Goal: Transaction & Acquisition: Obtain resource

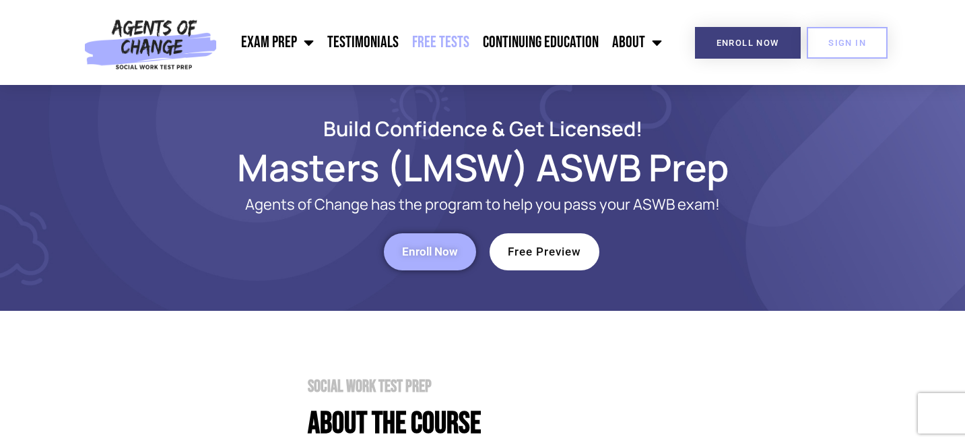
click at [449, 43] on link "Free Tests" at bounding box center [441, 43] width 71 height 34
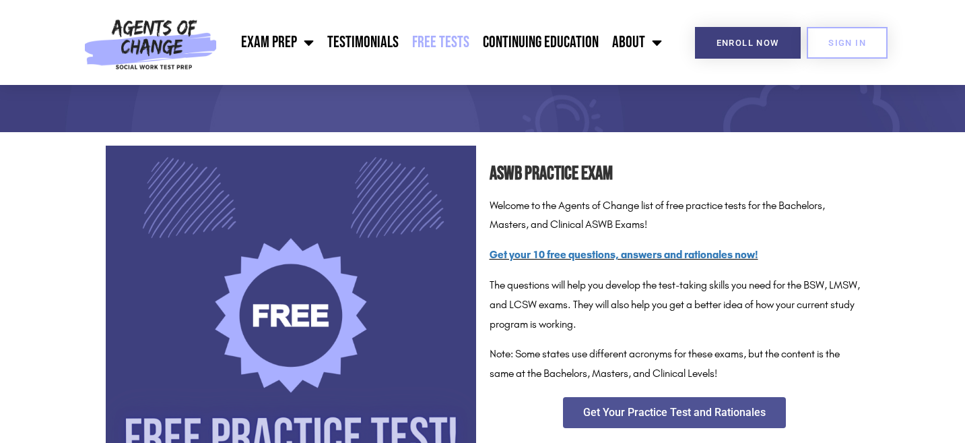
scroll to position [154, 0]
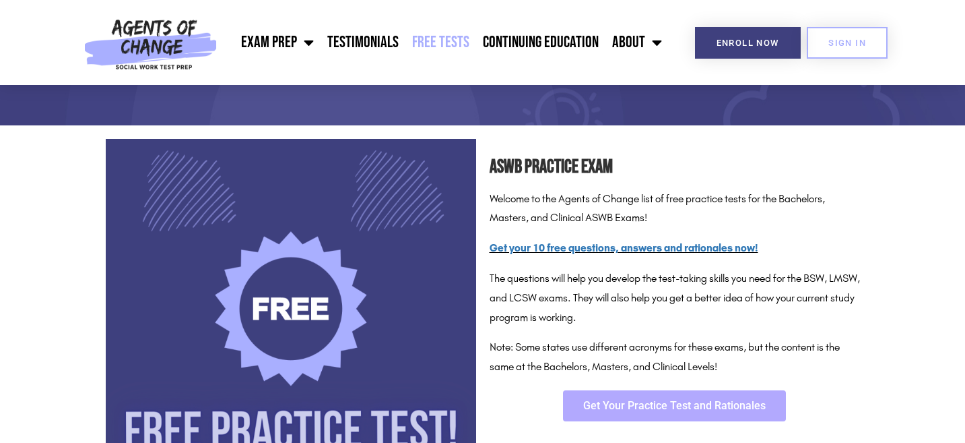
click at [674, 402] on span "Get Your Practice Test and Rationales" at bounding box center [674, 405] width 183 height 11
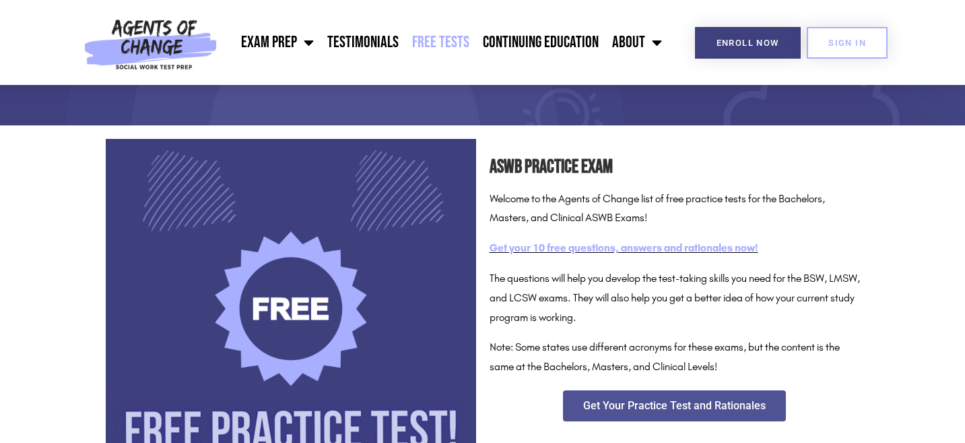
click at [668, 245] on link "Get your 10 free questions, answers and rationales now!" at bounding box center [624, 247] width 269 height 13
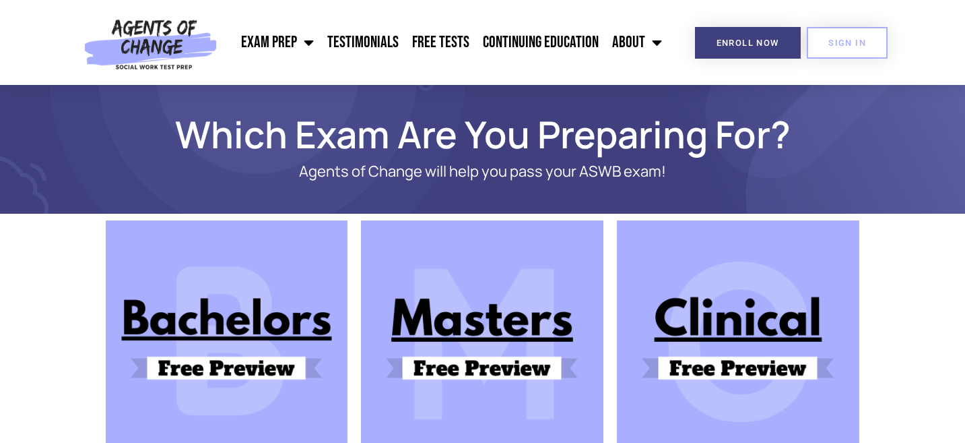
click at [494, 364] on img at bounding box center [482, 341] width 243 height 243
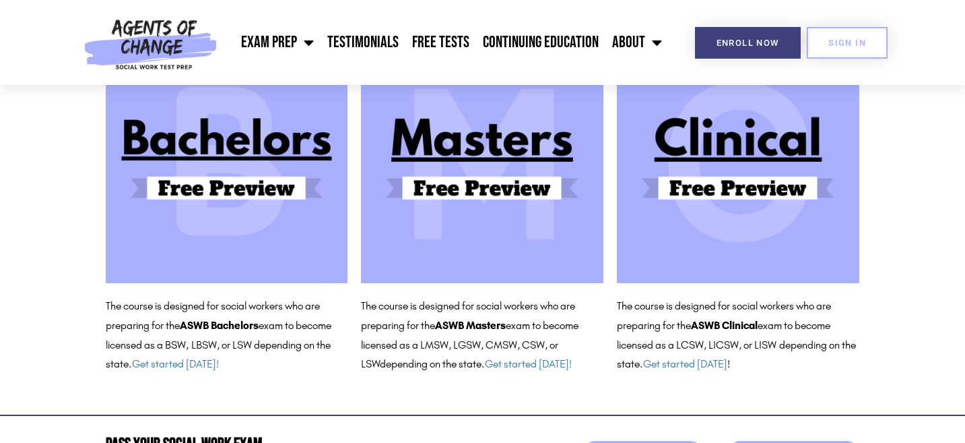
scroll to position [269, 0]
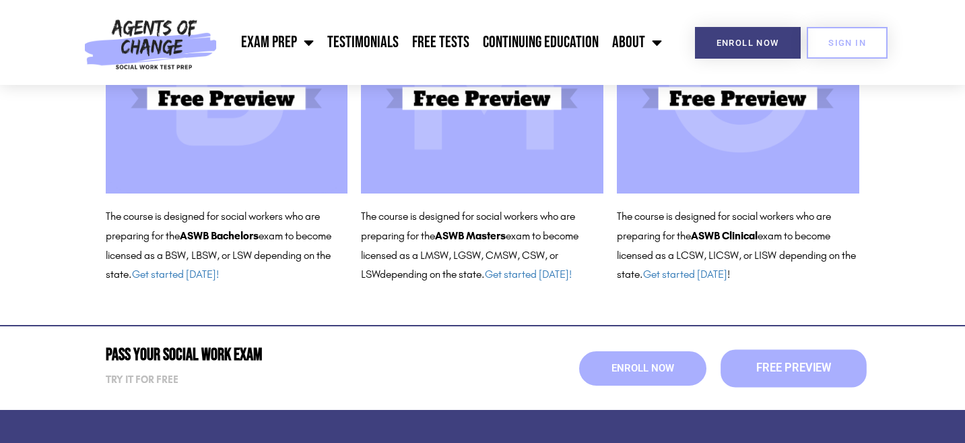
click at [778, 365] on span "Free Preview" at bounding box center [793, 367] width 75 height 11
